Goal: Task Accomplishment & Management: Complete application form

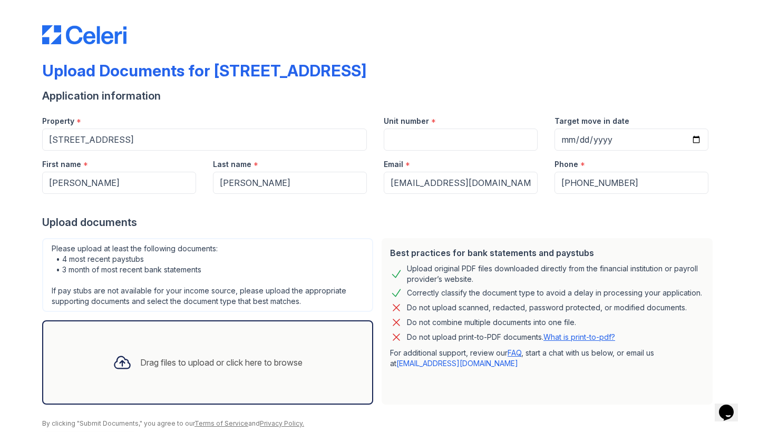
click at [505, 239] on div "Best practices for bank statements and paystubs Upload original PDF files downl…" at bounding box center [546, 321] width 331 height 166
click at [406, 137] on input "Unit number" at bounding box center [460, 140] width 154 height 22
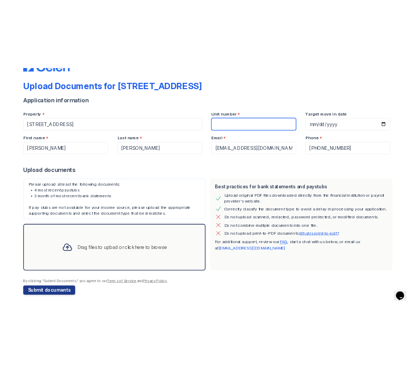
scroll to position [38, 0]
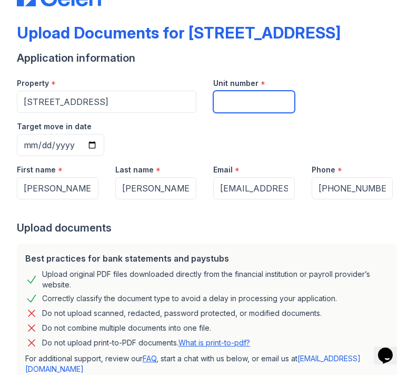
paste input "260647"
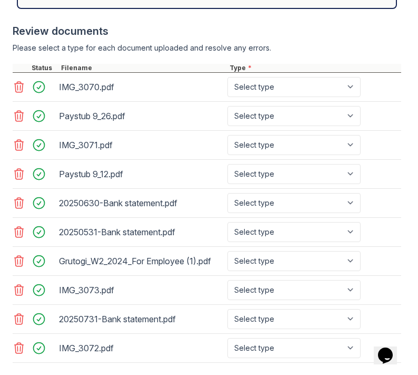
scroll to position [564, 0]
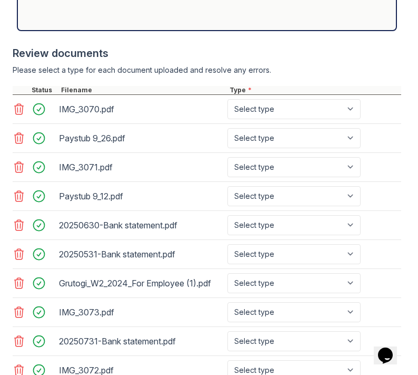
type input "260647"
select select "bank_statement"
select select "other"
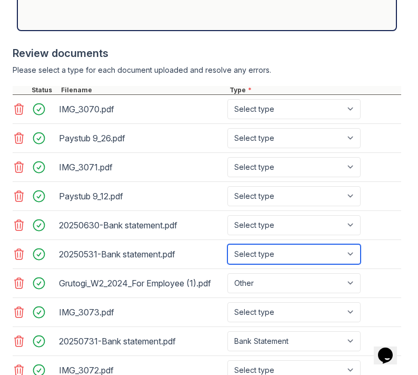
select select "bank_statement"
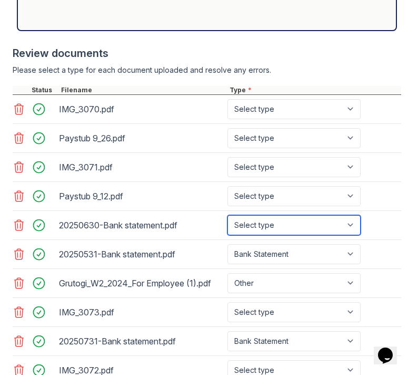
select select "bank_statement"
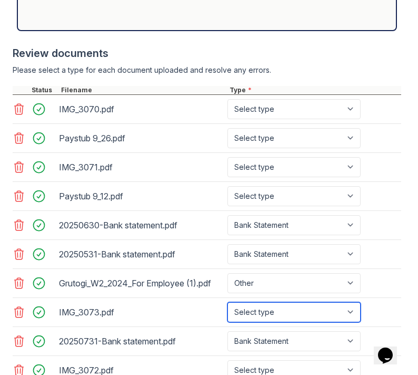
select select "paystub"
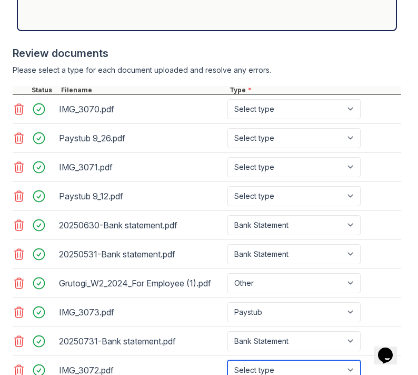
select select "paystub"
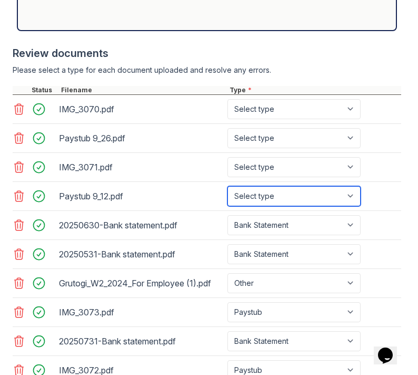
select select "paystub"
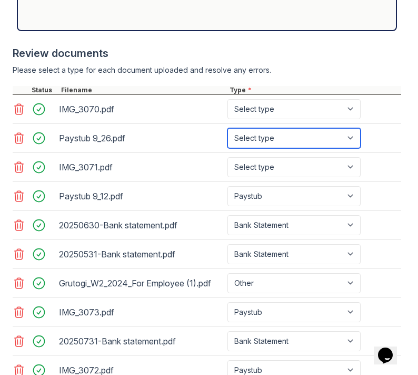
select select "paystub"
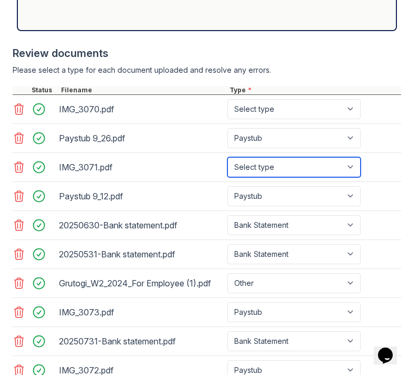
select select "paystub"
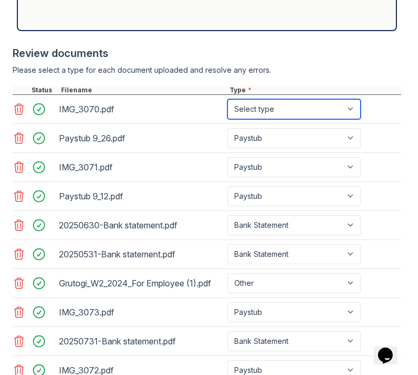
select select "paystub"
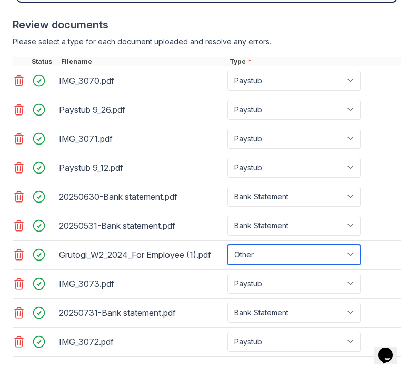
scroll to position [592, 0]
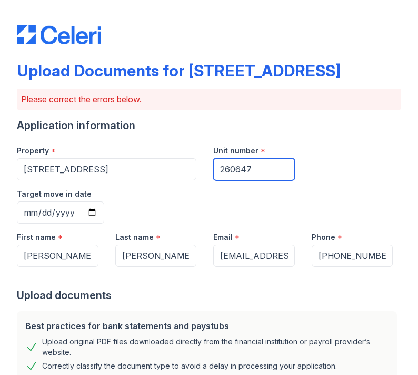
drag, startPoint x: 264, startPoint y: 168, endPoint x: 202, endPoint y: 170, distance: 62.7
click at [202, 170] on div "Property * [STREET_ADDRESS] Unit number * 260647 Target move in date" at bounding box center [204, 180] width 393 height 86
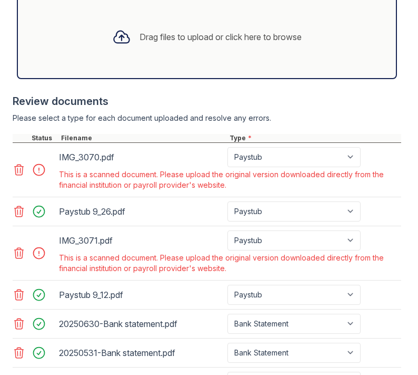
scroll to position [546, 0]
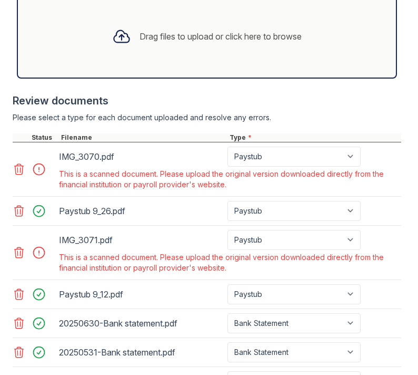
click at [21, 164] on icon at bounding box center [19, 169] width 9 height 11
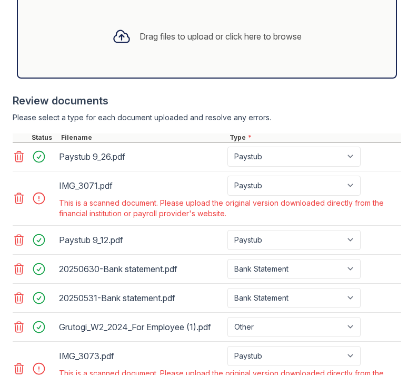
click at [17, 193] on icon at bounding box center [19, 198] width 9 height 11
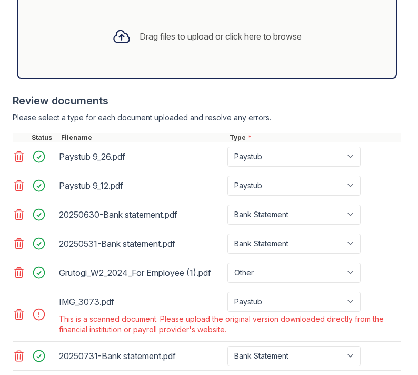
click at [19, 308] on icon at bounding box center [19, 314] width 13 height 13
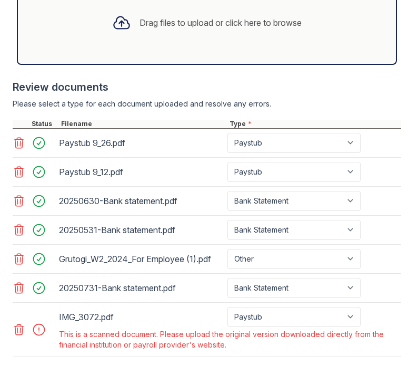
click at [16, 323] on icon at bounding box center [19, 329] width 13 height 13
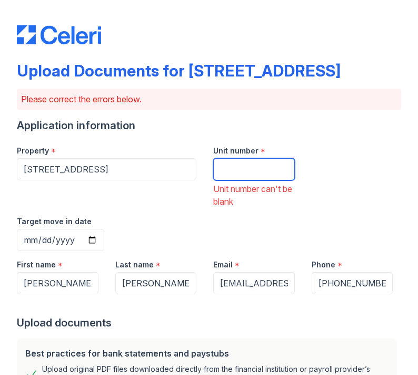
click at [248, 162] on input "Unit number" at bounding box center [254, 169] width 82 height 22
paste input "260647"
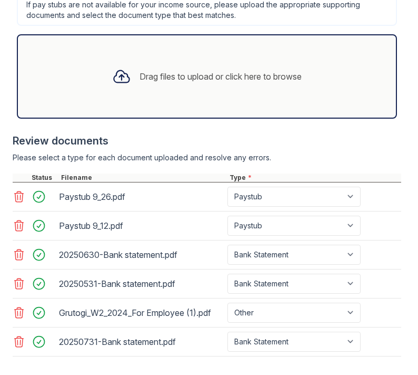
scroll to position [533, 0]
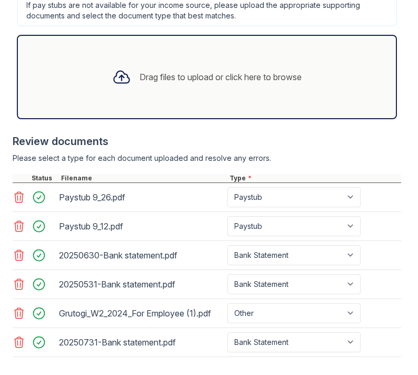
type input "260647"
